Goal: Navigation & Orientation: Find specific page/section

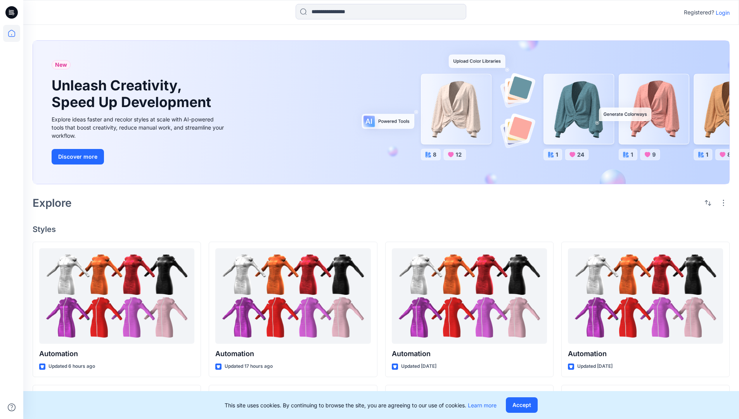
click at [720, 12] on p "Login" at bounding box center [722, 13] width 14 height 8
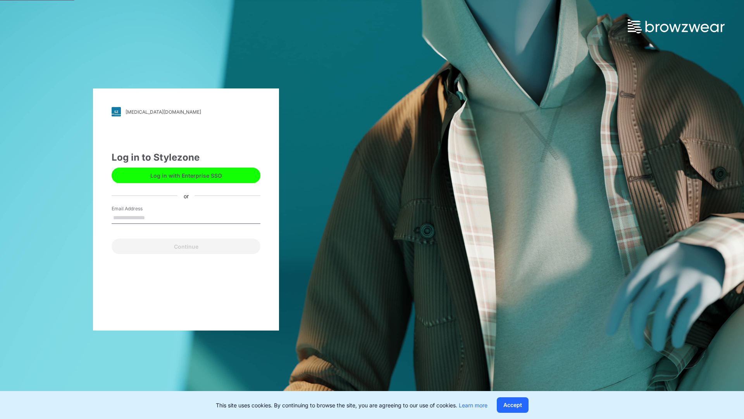
click at [153, 217] on input "Email Address" at bounding box center [186, 218] width 149 height 12
type input "**********"
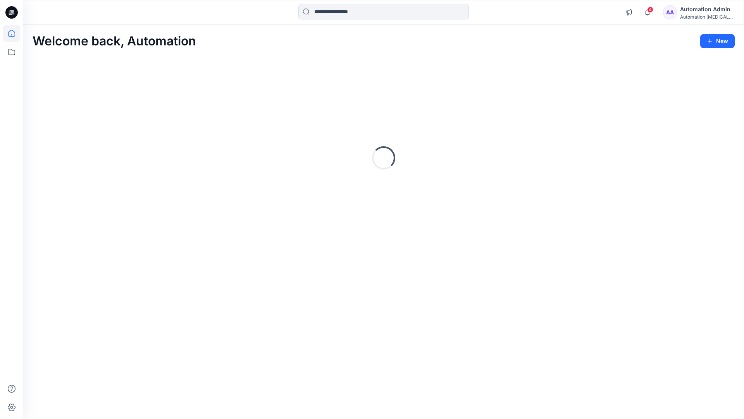
click at [15, 33] on icon at bounding box center [11, 33] width 7 height 7
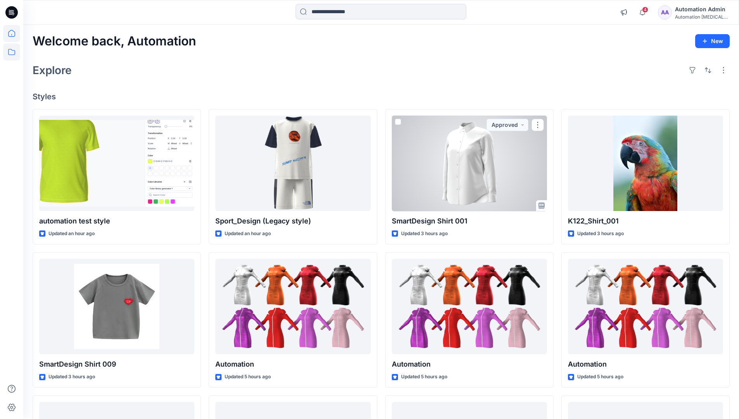
click at [12, 50] on icon at bounding box center [11, 52] width 7 height 6
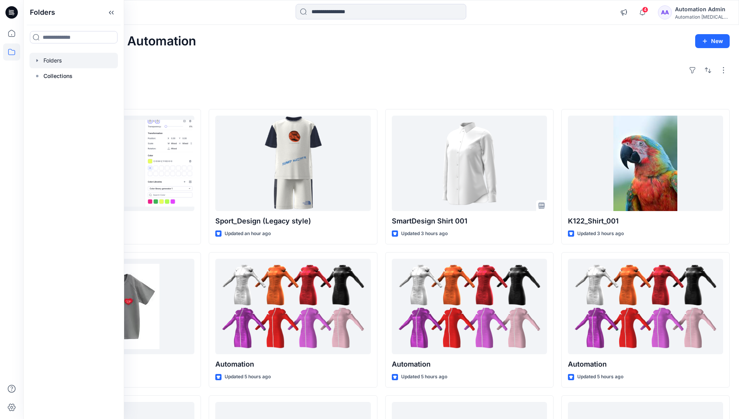
click at [57, 60] on div at bounding box center [73, 61] width 88 height 16
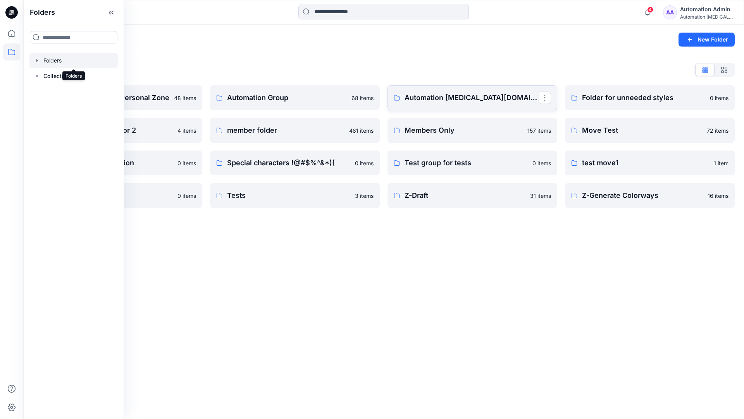
click at [445, 101] on p "Automation testim.io" at bounding box center [472, 97] width 134 height 11
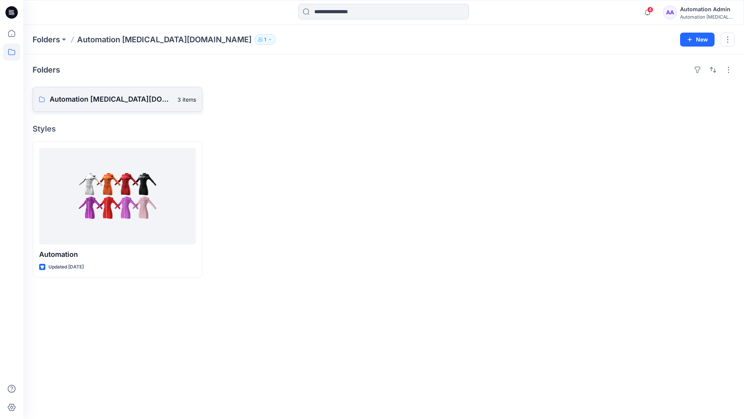
click at [109, 102] on p "Automation testim.io Board" at bounding box center [111, 99] width 123 height 11
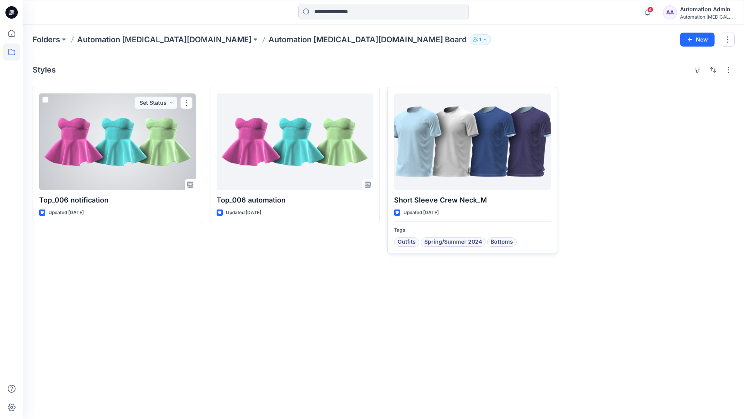
click at [444, 149] on div at bounding box center [472, 141] width 157 height 97
